Goal: Information Seeking & Learning: Learn about a topic

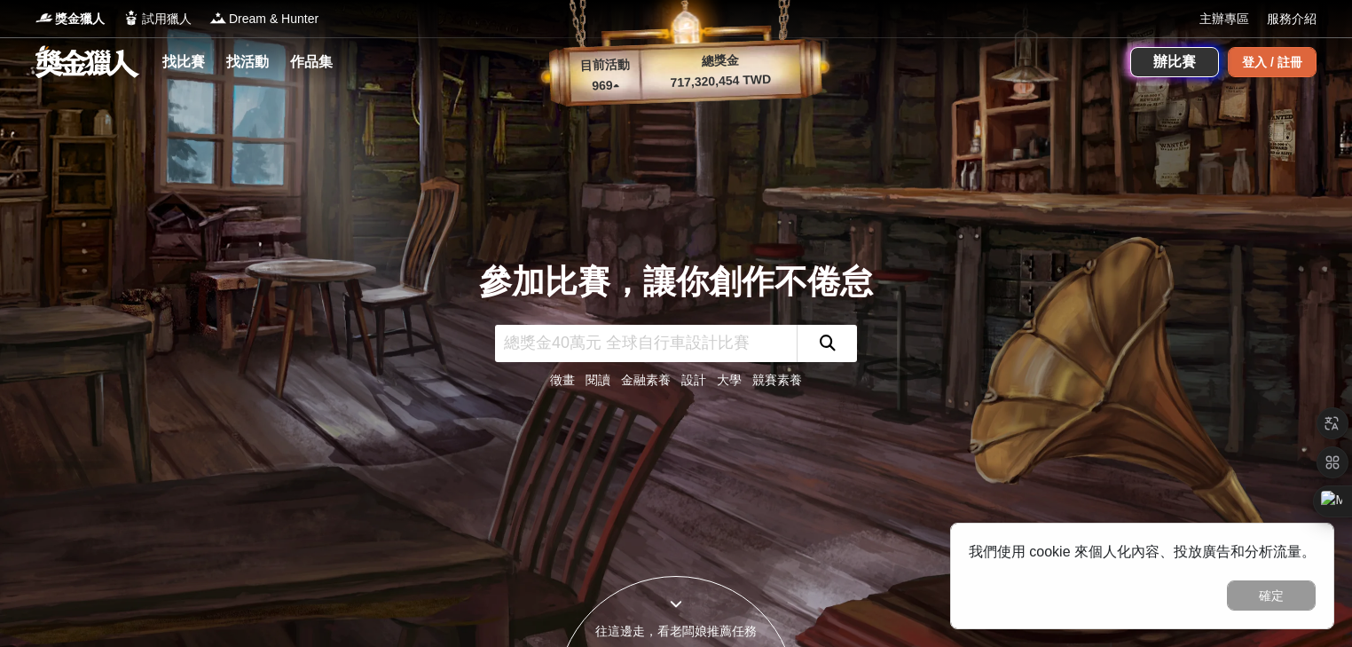
click at [1248, 62] on div "登入 / 註冊" at bounding box center [1272, 62] width 89 height 30
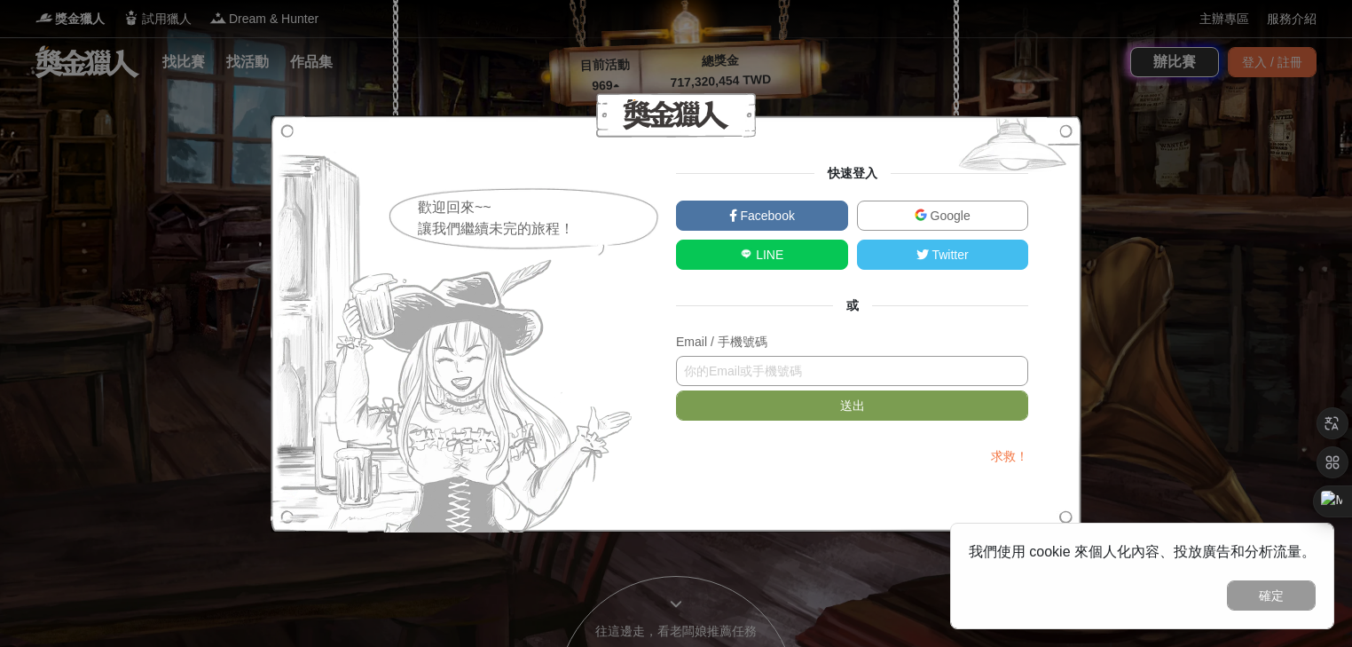
click at [780, 367] on input "text" at bounding box center [852, 371] width 352 height 30
click at [884, 221] on link "Google" at bounding box center [943, 216] width 172 height 30
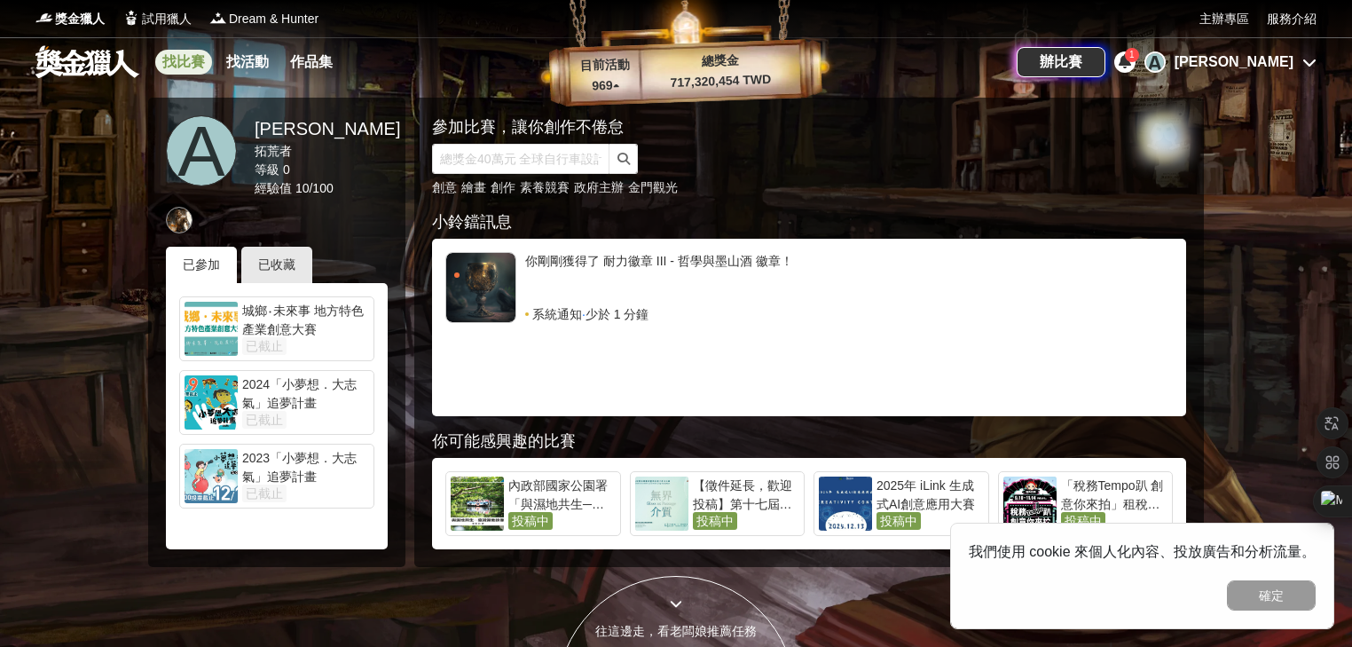
click at [180, 57] on link "找比賽" at bounding box center [183, 62] width 57 height 25
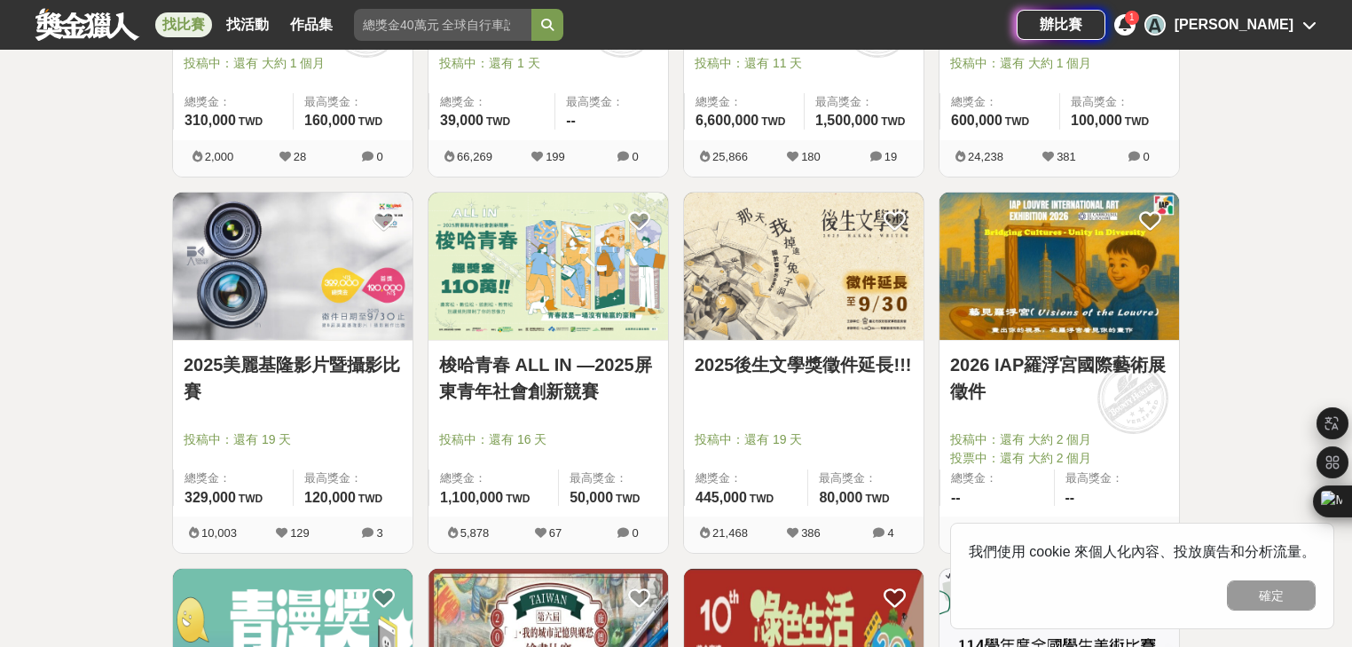
scroll to position [2059, 0]
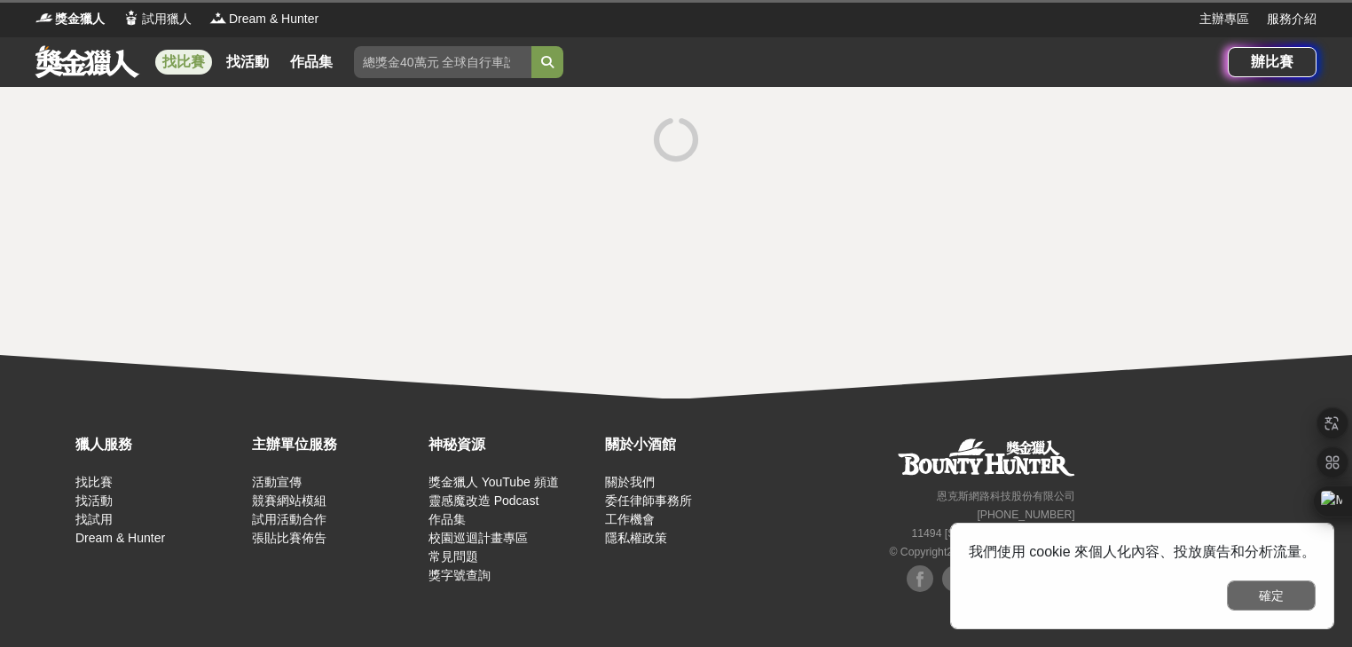
click at [1270, 599] on button "確定" at bounding box center [1271, 595] width 89 height 30
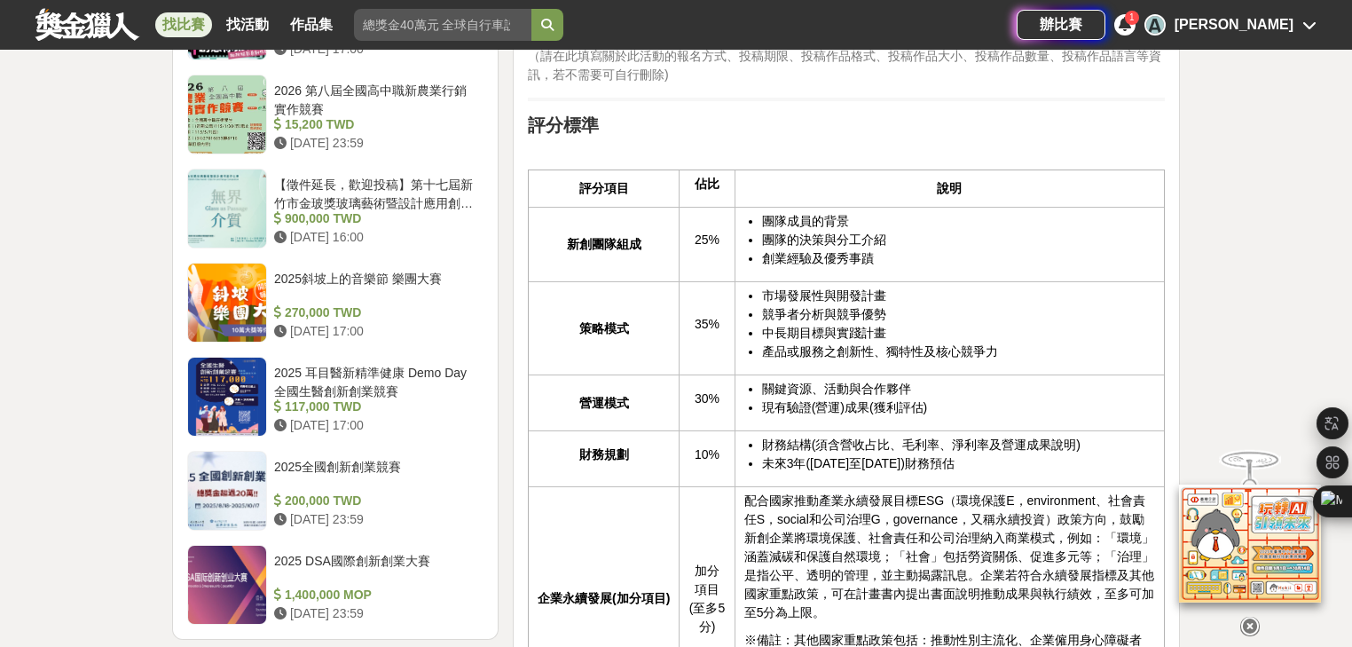
scroll to position [1491, 0]
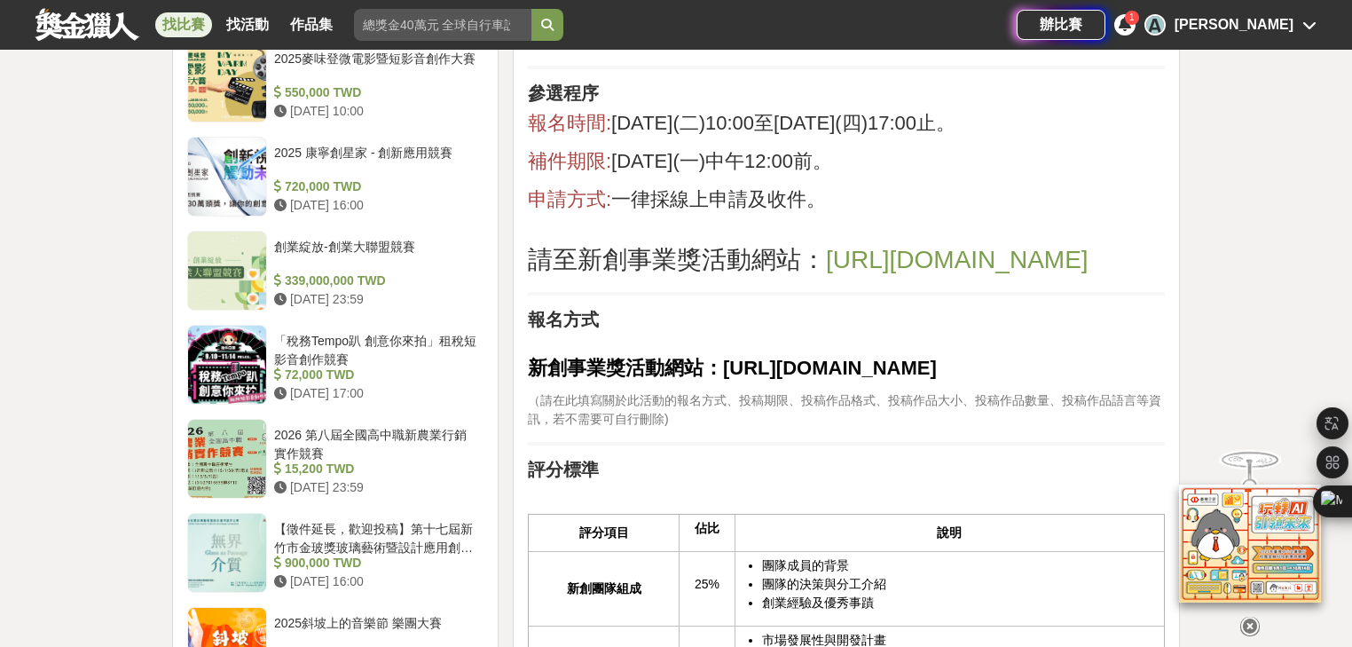
click at [863, 273] on span "https://startup.sme.gov.tw/startupaward/" at bounding box center [957, 260] width 263 height 28
